Goal: Information Seeking & Learning: Learn about a topic

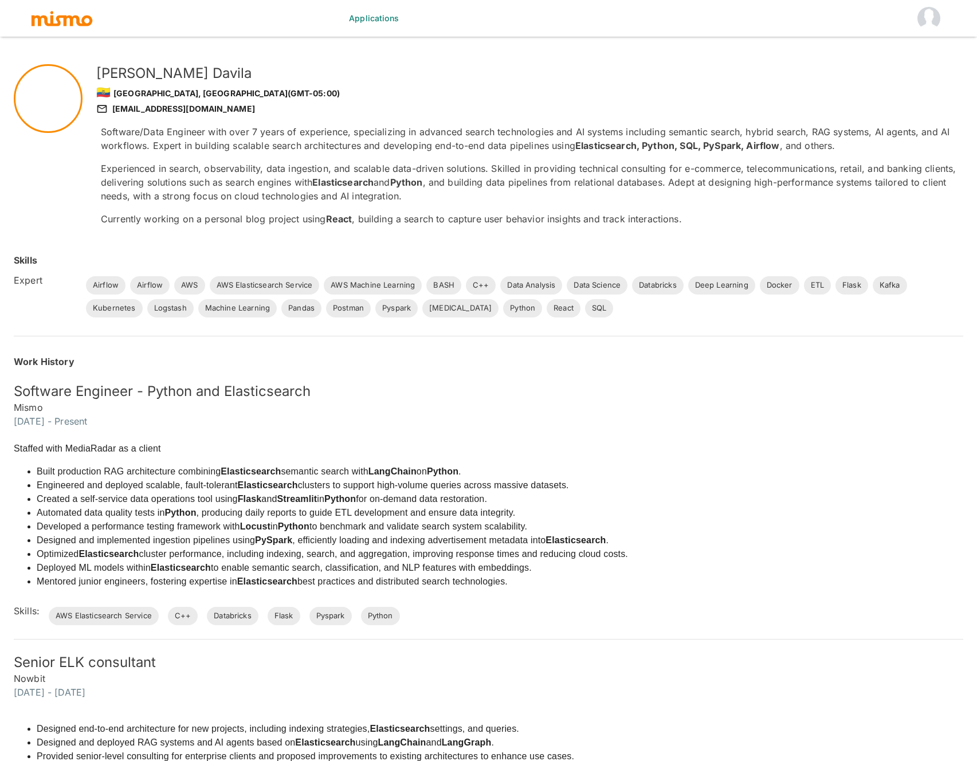
click at [386, 169] on p "Experienced in search, observability, data ingestion, and scalable data-driven …" at bounding box center [532, 182] width 863 height 41
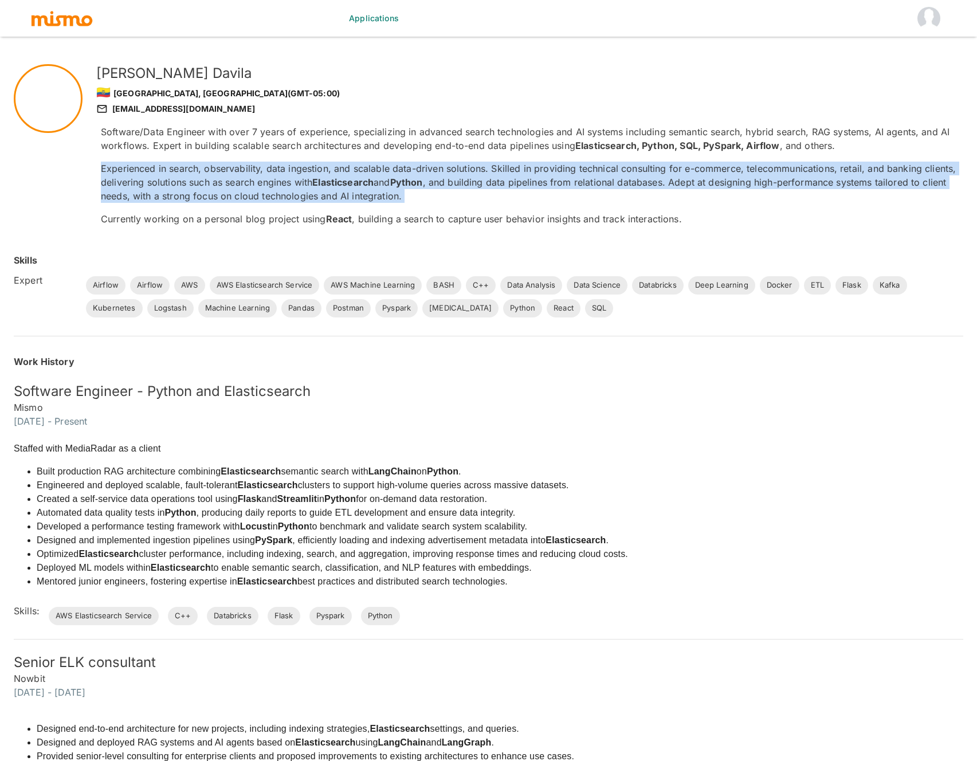
click at [386, 169] on p "Experienced in search, observability, data ingestion, and scalable data-driven …" at bounding box center [532, 182] width 863 height 41
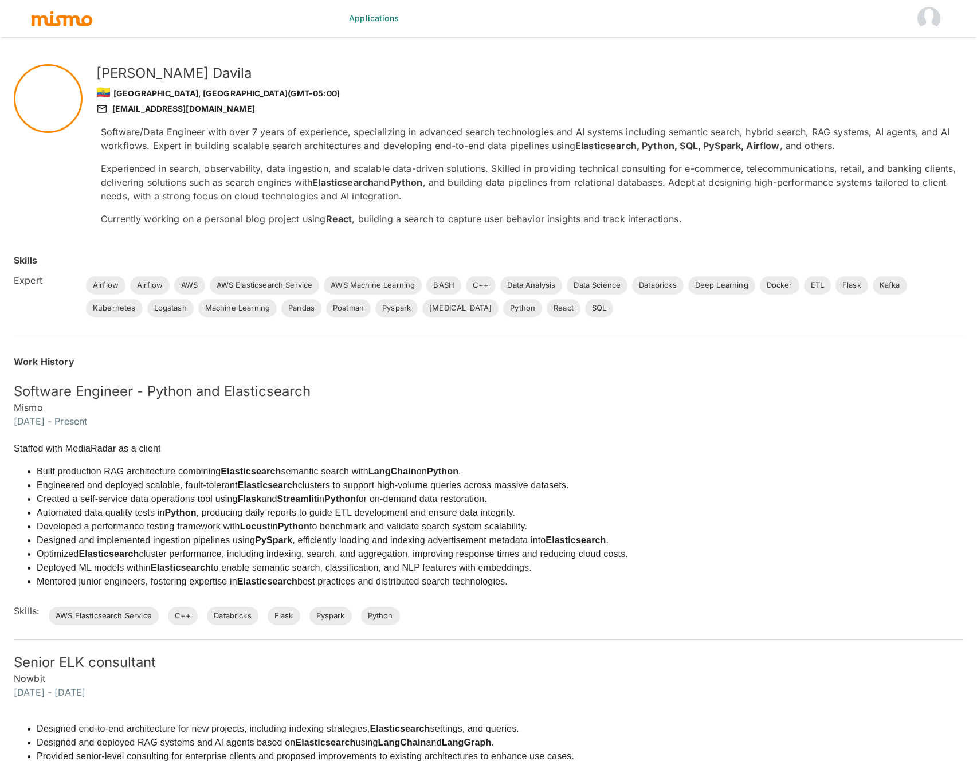
click at [394, 181] on p "Experienced in search, observability, data ingestion, and scalable data-driven …" at bounding box center [532, 182] width 863 height 41
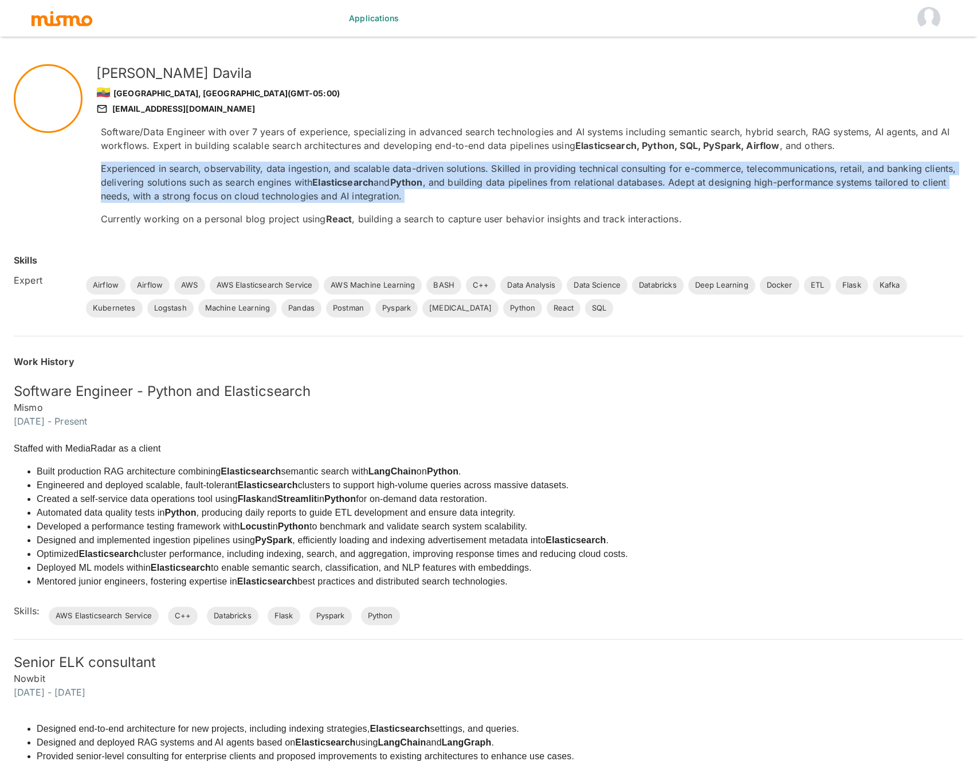
click at [394, 181] on p "Experienced in search, observability, data ingestion, and scalable data-driven …" at bounding box center [532, 182] width 863 height 41
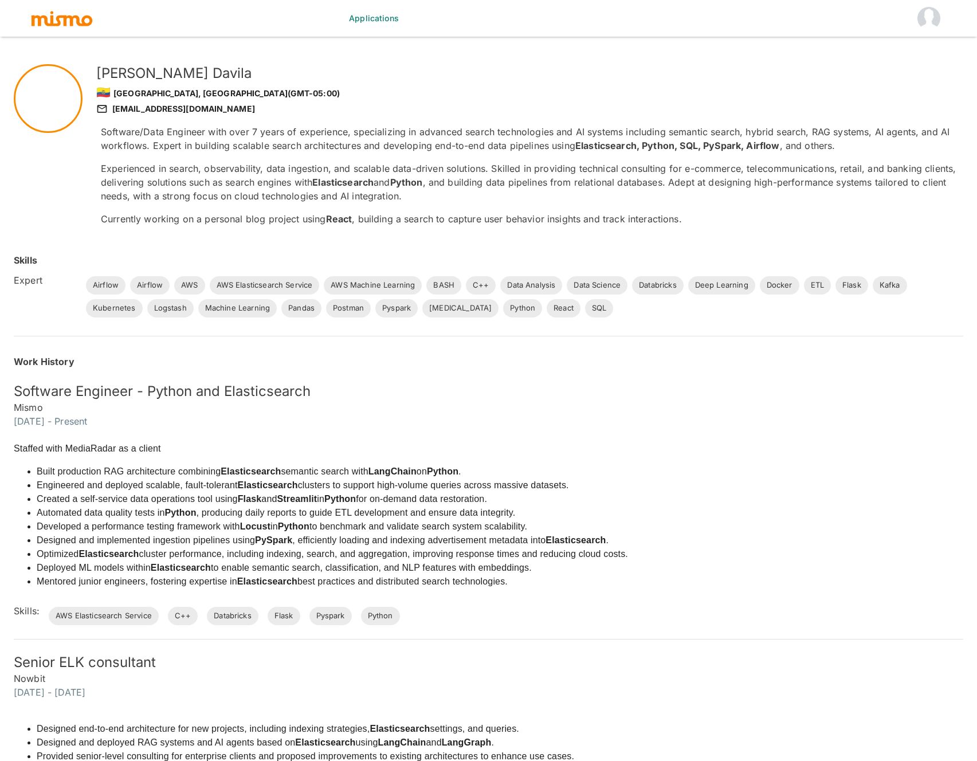
click at [384, 135] on p "Software/Data Engineer with over 7 years of experience, specializing in advance…" at bounding box center [532, 139] width 863 height 28
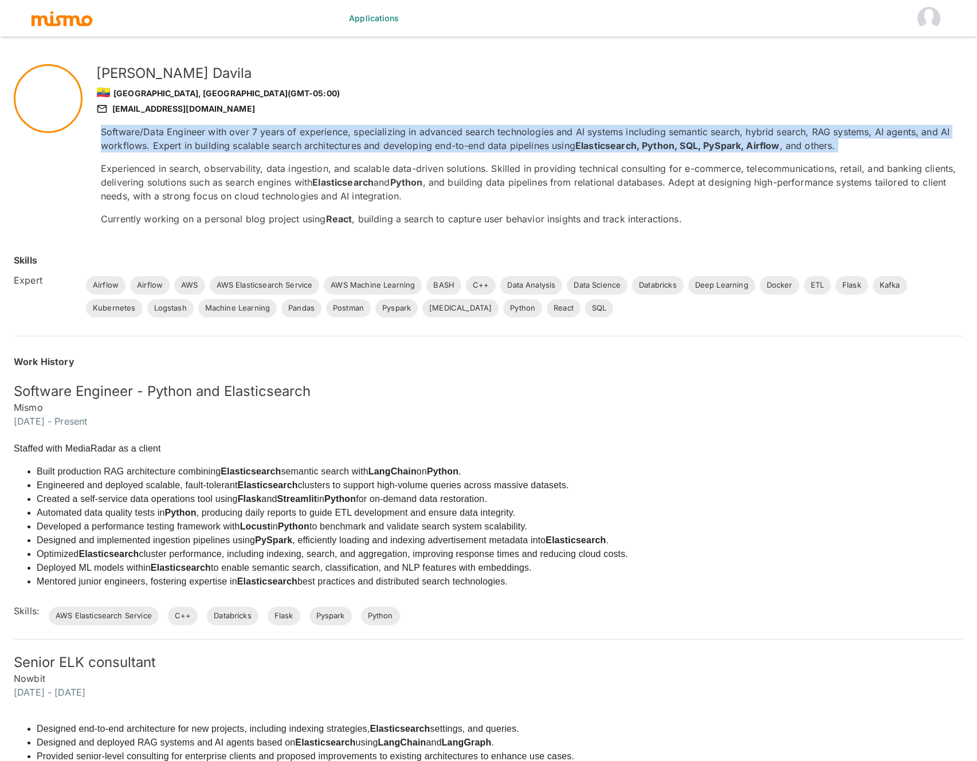
click at [384, 135] on p "Software/Data Engineer with over 7 years of experience, specializing in advance…" at bounding box center [532, 139] width 863 height 28
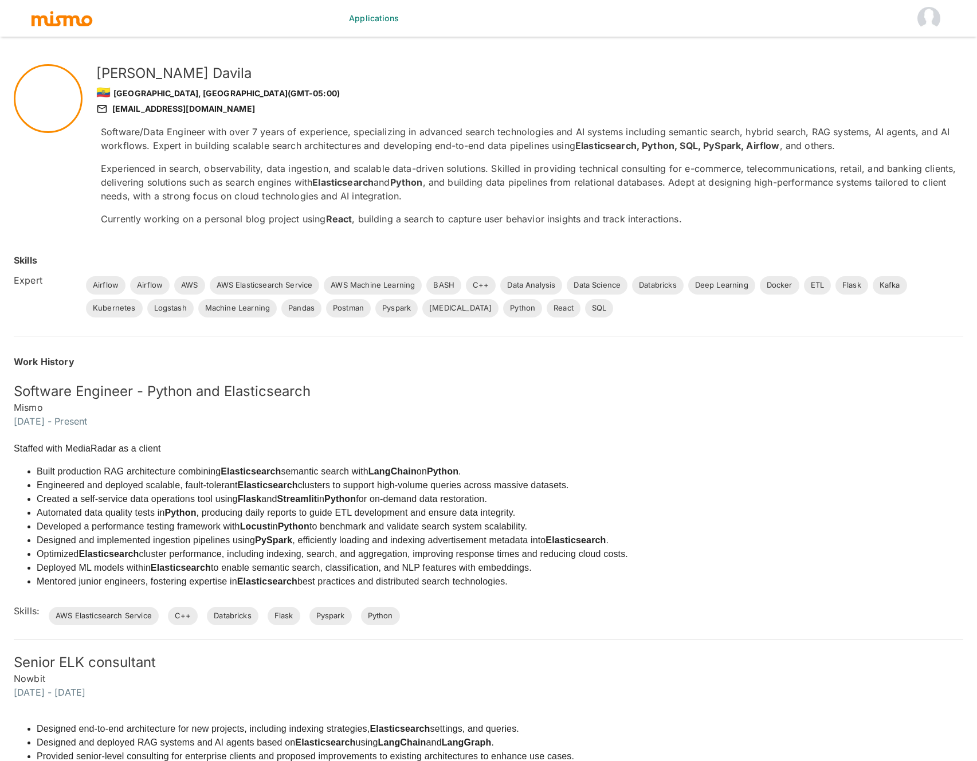
click at [154, 388] on h5 "Software Engineer - Python and Elasticsearch" at bounding box center [489, 391] width 950 height 18
